Goal: Task Accomplishment & Management: Manage account settings

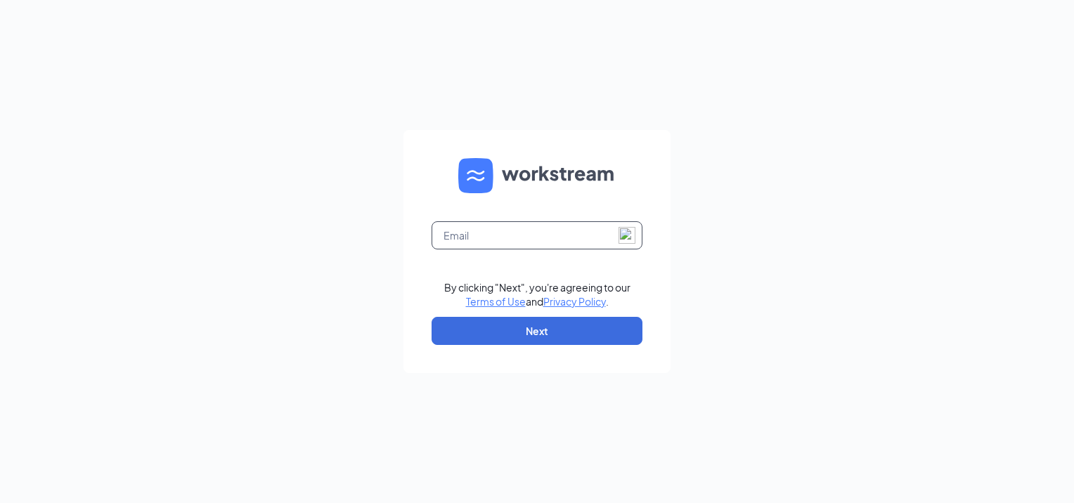
click at [493, 240] on input "text" at bounding box center [537, 235] width 211 height 28
click at [594, 231] on input "[EMAIL_ADDRESS][DOMAIN_NAME]" at bounding box center [537, 235] width 211 height 28
type input "r"
click at [562, 233] on input "text" at bounding box center [537, 235] width 211 height 28
type input "[EMAIL_ADDRESS][DOMAIN_NAME]"
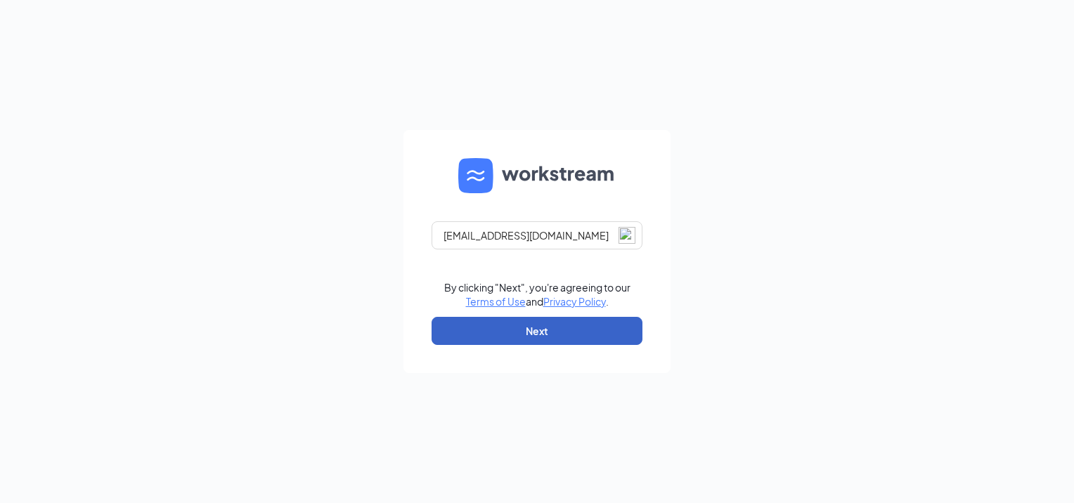
click at [526, 339] on button "Next" at bounding box center [537, 331] width 211 height 28
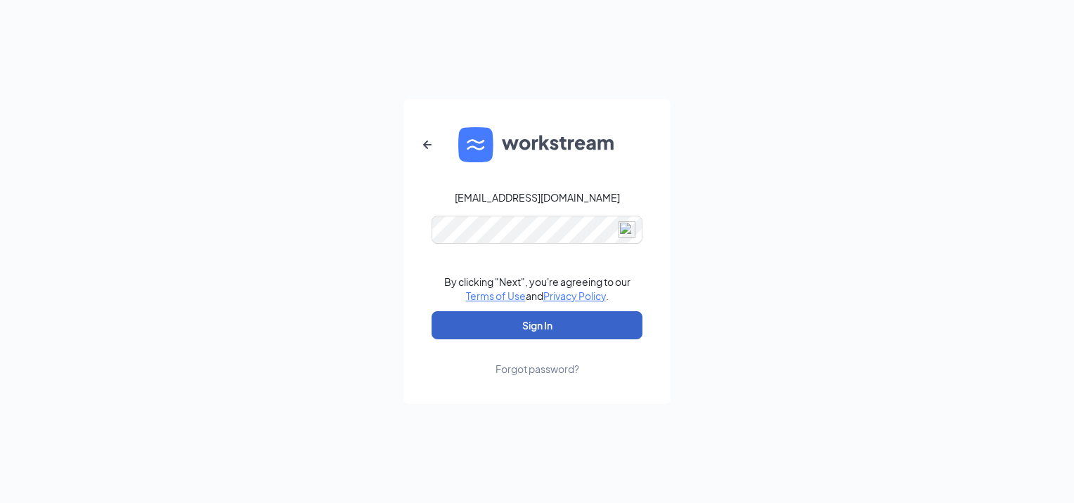
click at [519, 330] on button "Sign In" at bounding box center [537, 325] width 211 height 28
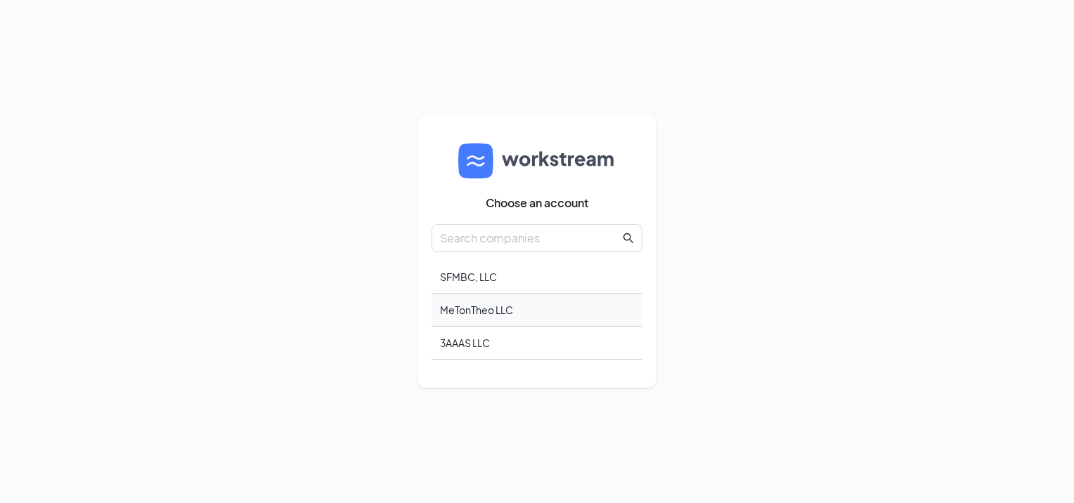
click at [463, 316] on div "MeTonTheo LLC" at bounding box center [537, 310] width 211 height 33
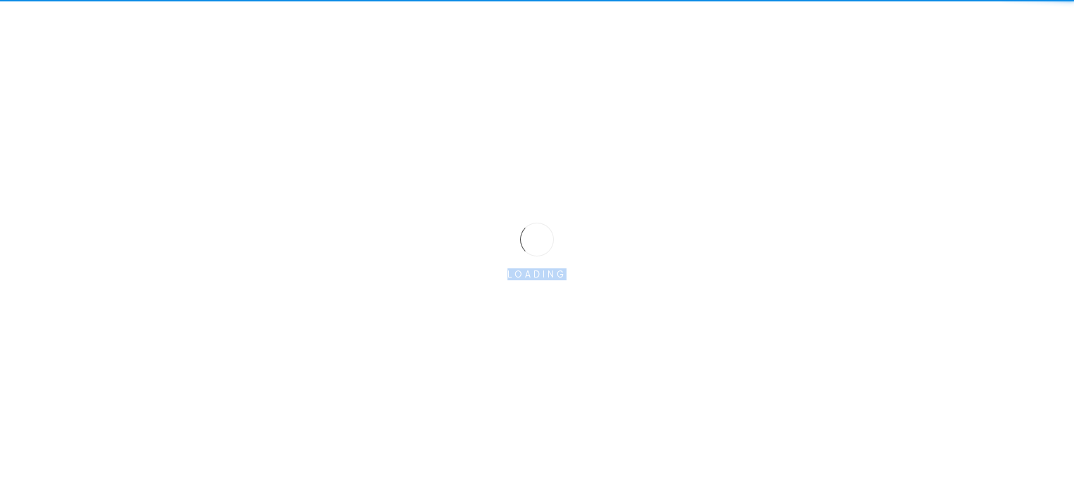
click at [463, 316] on div "LOADING" at bounding box center [537, 251] width 1074 height 503
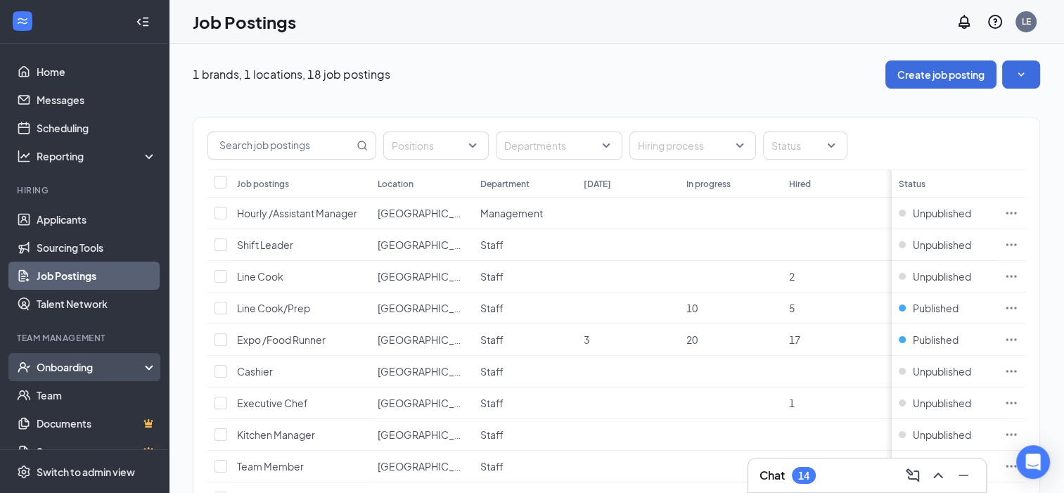
click at [75, 363] on div "Onboarding" at bounding box center [91, 367] width 108 height 14
click at [70, 394] on link "Overview" at bounding box center [97, 395] width 120 height 28
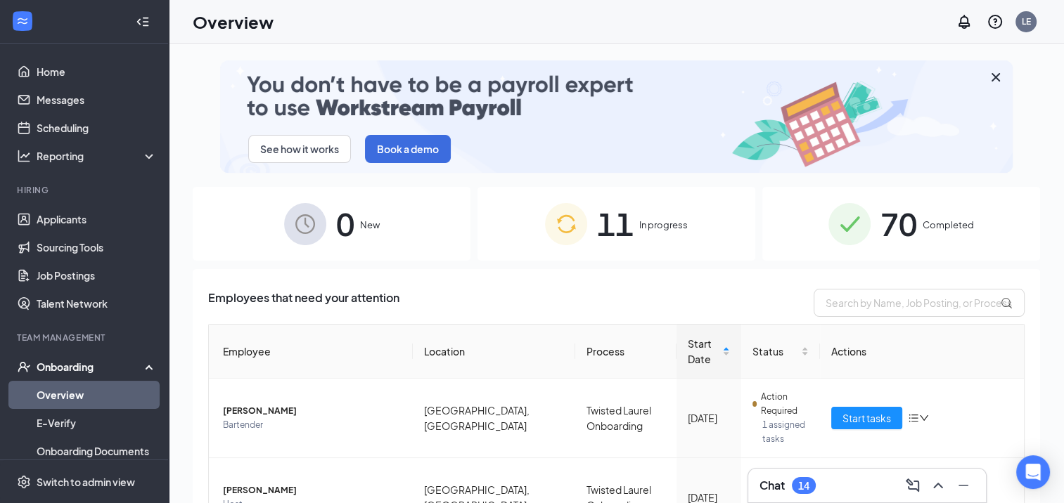
click at [922, 218] on span "Completed" at bounding box center [947, 225] width 51 height 14
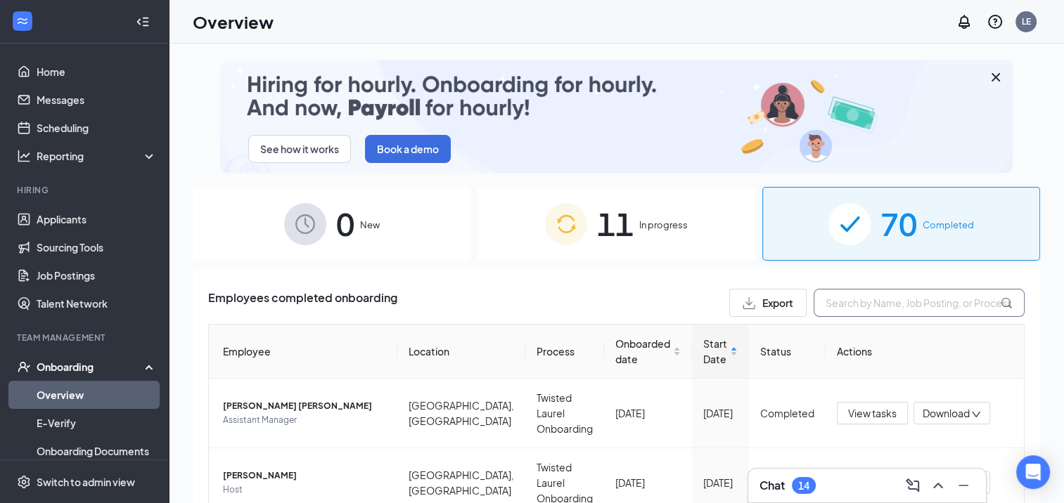
click at [867, 306] on input "text" at bounding box center [918, 303] width 211 height 28
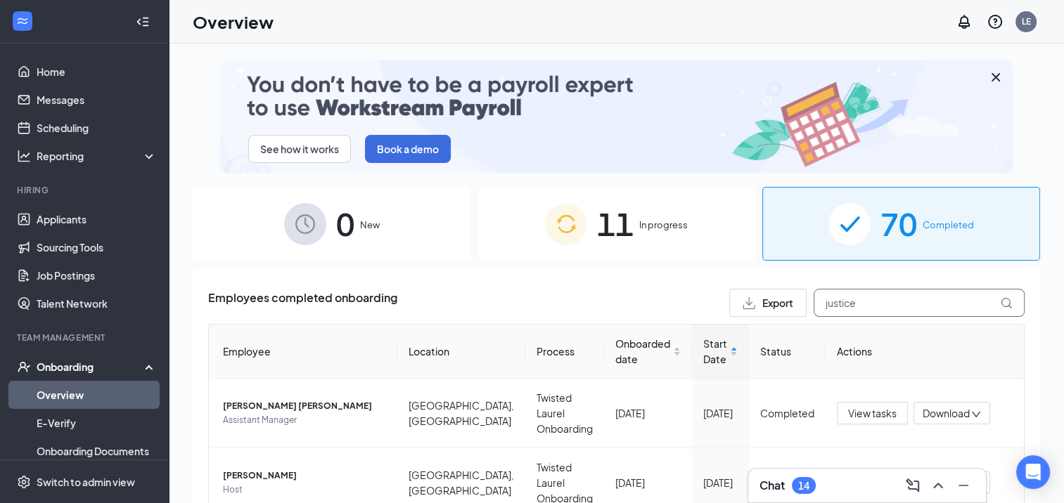
type input "justice"
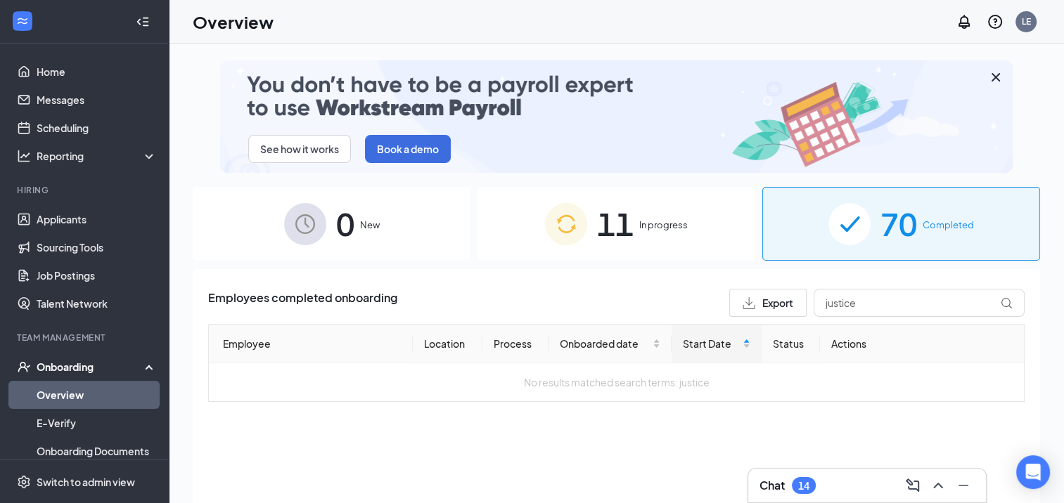
click at [678, 251] on div "11 In progress" at bounding box center [616, 224] width 278 height 74
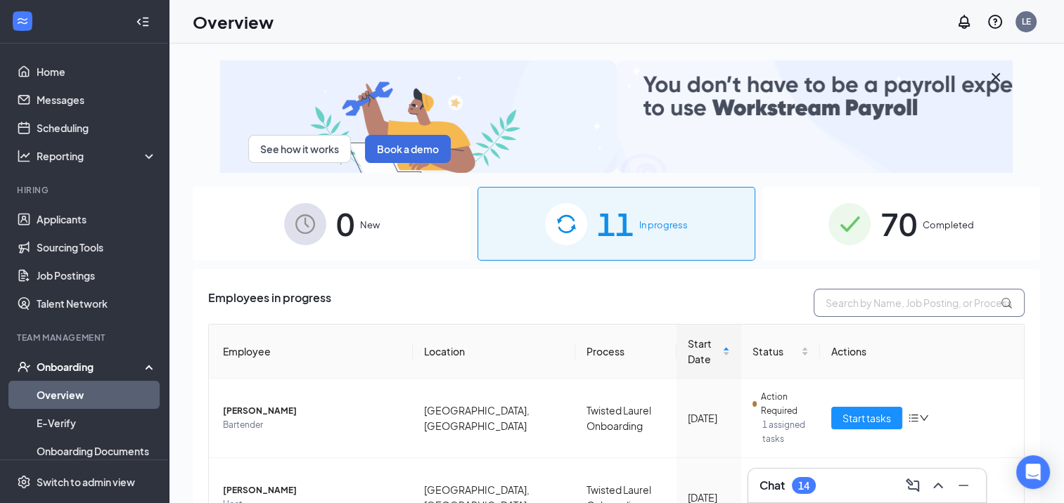
click at [839, 305] on input "text" at bounding box center [918, 303] width 211 height 28
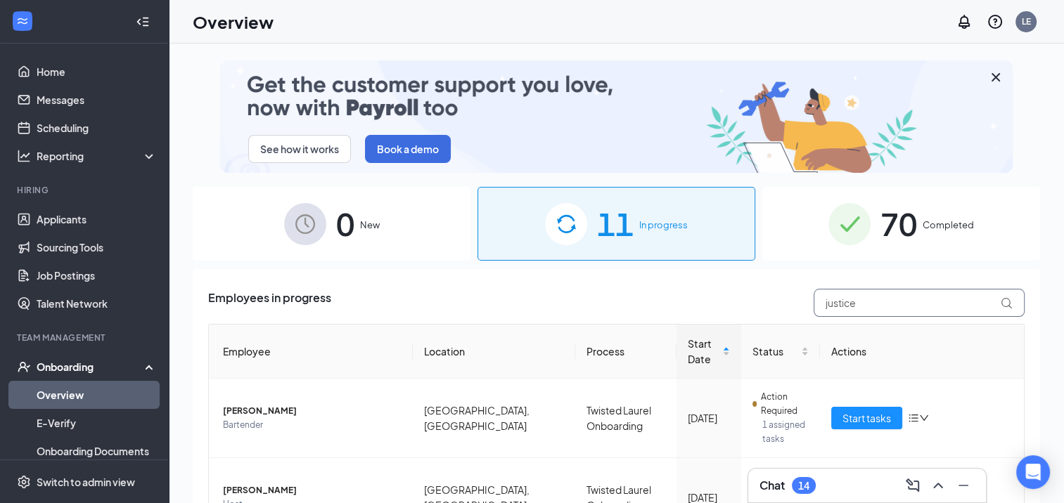
type input "justice"
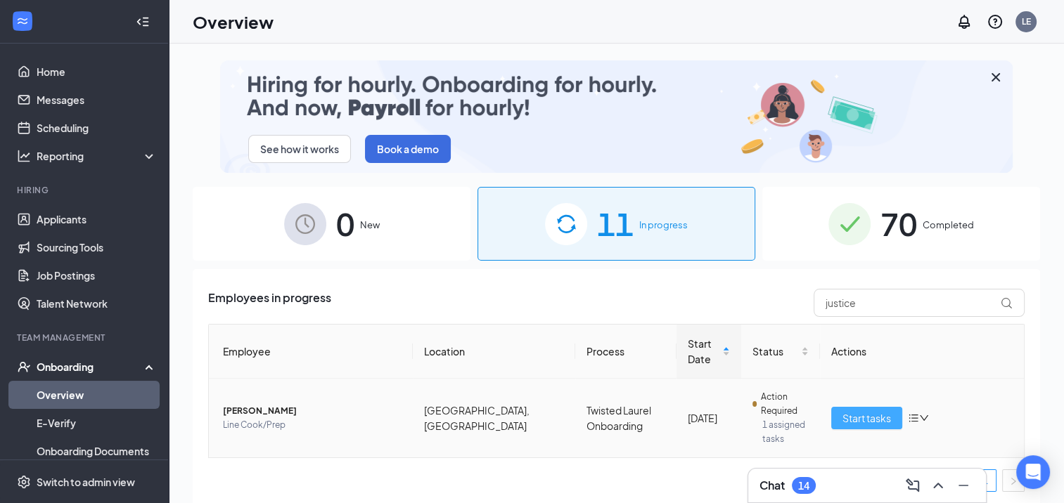
click at [851, 424] on span "Start tasks" at bounding box center [866, 418] width 49 height 15
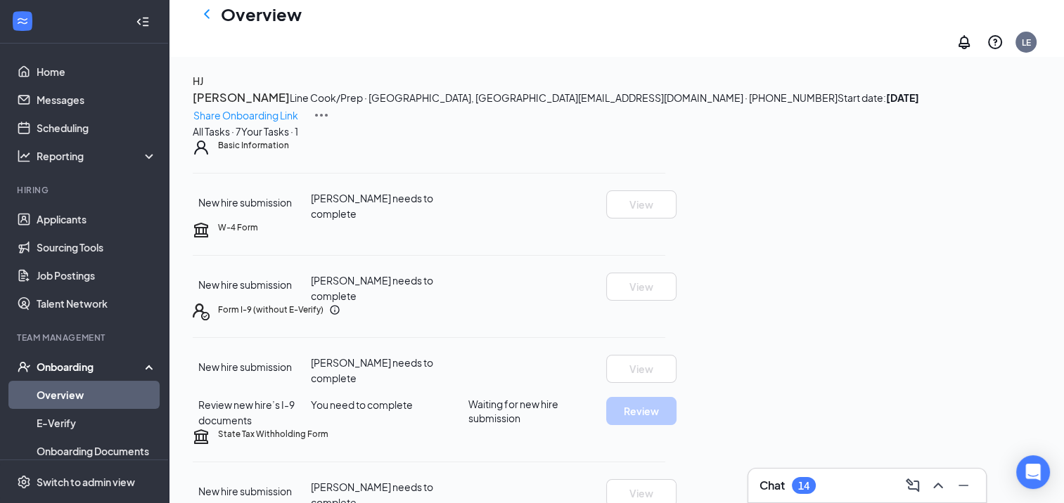
scroll to position [366, 0]
